Goal: Task Accomplishment & Management: Use online tool/utility

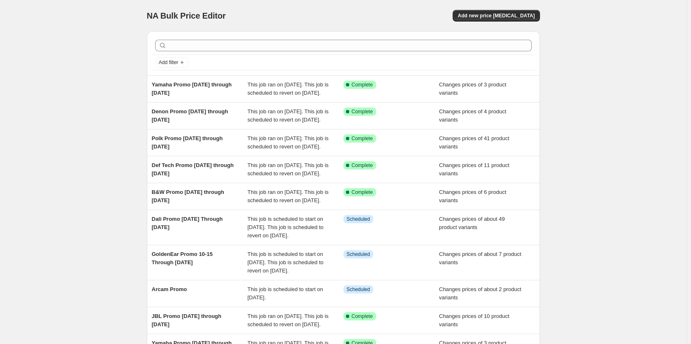
drag, startPoint x: 84, startPoint y: 321, endPoint x: -4, endPoint y: 342, distance: 90.4
drag, startPoint x: -4, startPoint y: 342, endPoint x: 47, endPoint y: 24, distance: 322.0
click at [47, 24] on div "NA Bulk Price Editor. This page is ready NA Bulk Price Editor Add new price cha…" at bounding box center [343, 221] width 686 height 443
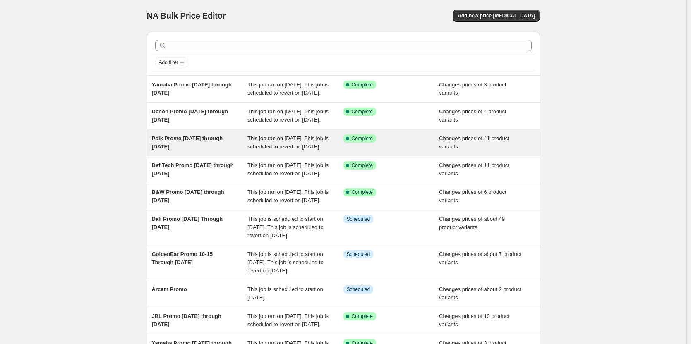
click at [187, 150] on span "Polk Promo 10-6-25 through 10-19-25" at bounding box center [187, 142] width 71 height 14
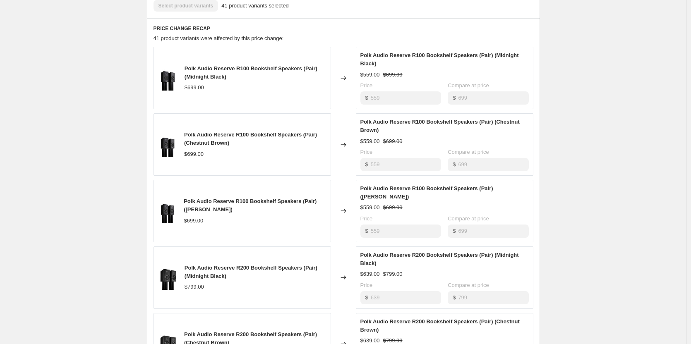
scroll to position [290, 0]
